Goal: Find contact information: Find contact information

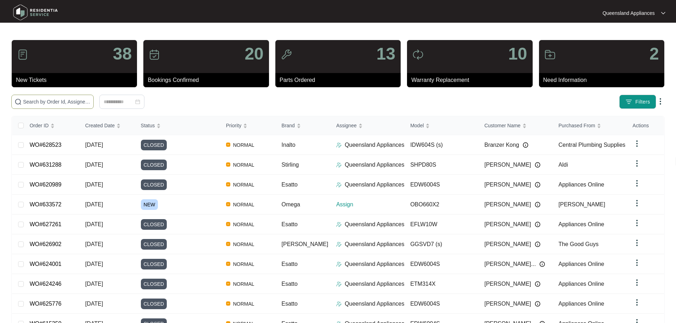
click at [90, 103] on input "text" at bounding box center [56, 102] width 67 height 8
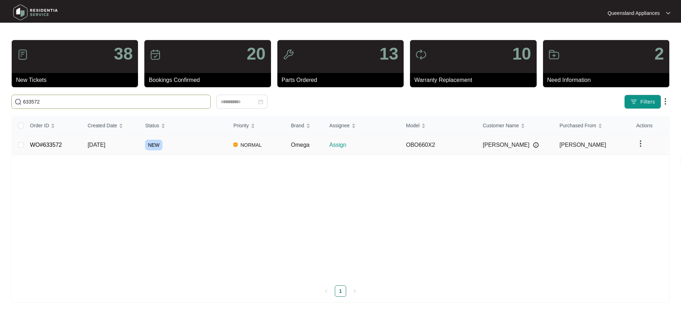
type input "633572"
click at [191, 149] on div "NEW" at bounding box center [186, 145] width 83 height 11
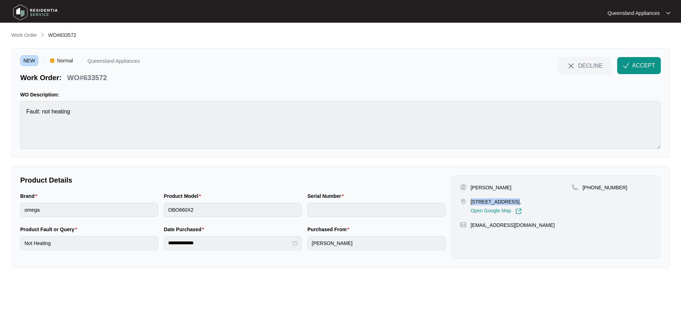
drag, startPoint x: 469, startPoint y: 200, endPoint x: 512, endPoint y: 202, distance: 42.3
click at [511, 203] on div "[STREET_ADDRESS], Open Google Map" at bounding box center [516, 206] width 112 height 16
copy p "10/94 Pembroke S"
drag, startPoint x: 640, startPoint y: 63, endPoint x: 610, endPoint y: 66, distance: 29.9
click at [640, 63] on span "ACCEPT" at bounding box center [643, 65] width 23 height 9
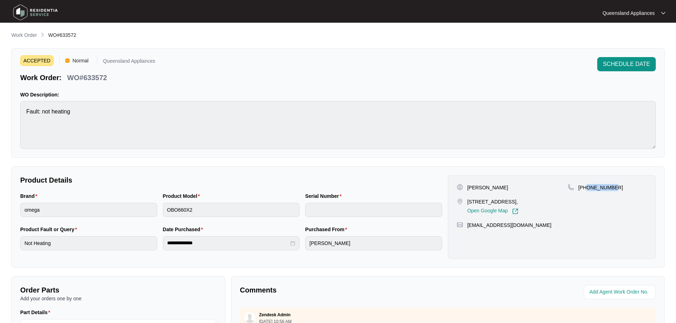
drag, startPoint x: 587, startPoint y: 186, endPoint x: 631, endPoint y: 186, distance: 44.7
click at [631, 186] on div "[PHONE_NUMBER]" at bounding box center [607, 187] width 79 height 7
copy p "421770628"
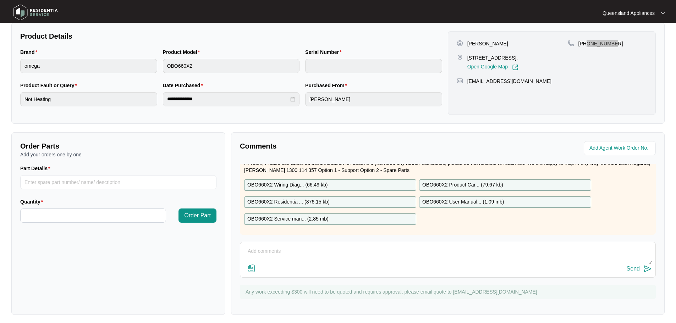
scroll to position [148, 0]
